Goal: Register for event/course

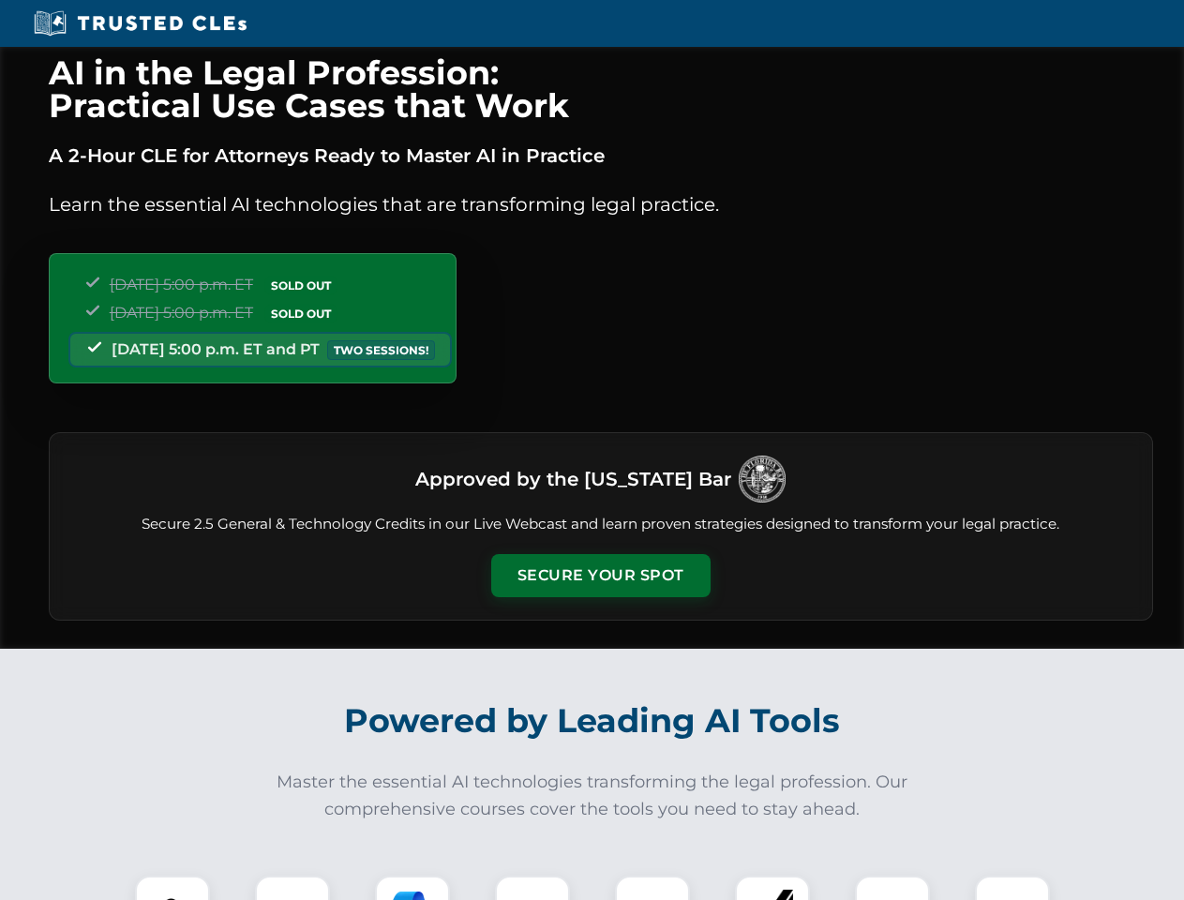
click at [600, 576] on button "Secure Your Spot" at bounding box center [600, 575] width 219 height 43
click at [172, 888] on img at bounding box center [172, 913] width 54 height 54
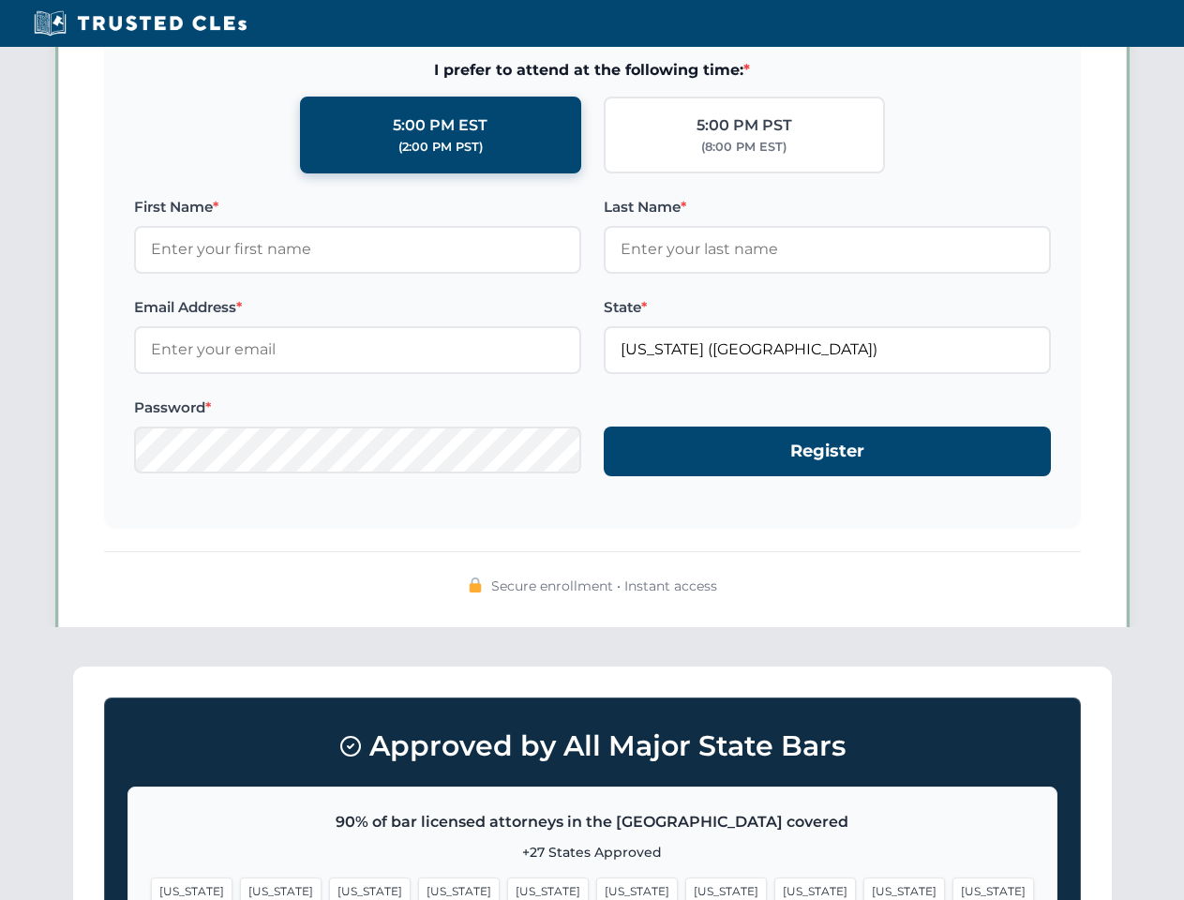
click at [685, 888] on span "[US_STATE]" at bounding box center [726, 890] width 82 height 27
click at [863, 888] on span "[US_STATE]" at bounding box center [904, 890] width 82 height 27
